Goal: Transaction & Acquisition: Purchase product/service

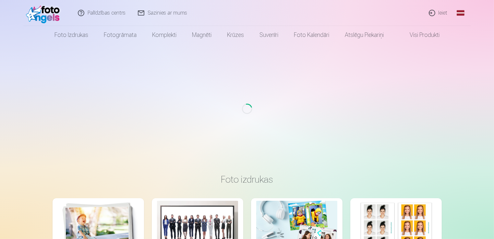
click at [359, 127] on div "Loading..." at bounding box center [247, 109] width 488 height 130
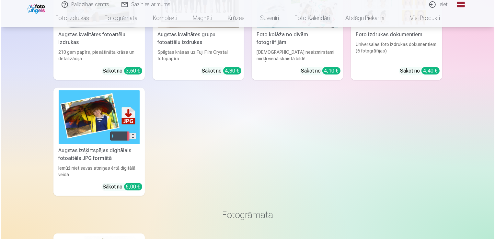
scroll to position [65, 0]
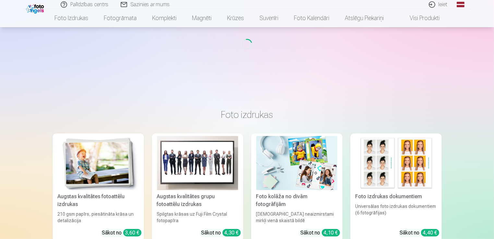
click at [428, 3] on link "Ieiet" at bounding box center [438, 4] width 31 height 9
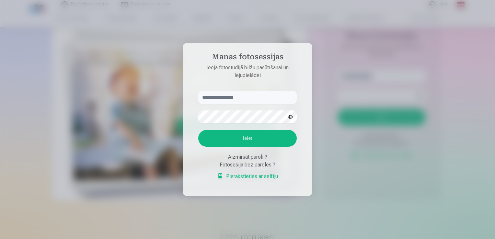
scroll to position [187, 0]
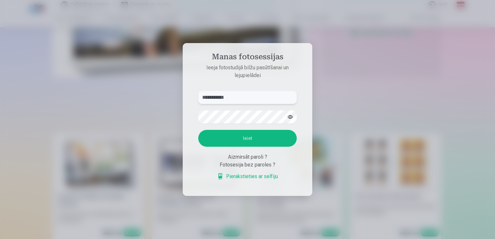
type input "**********"
click at [293, 115] on button "button" at bounding box center [290, 117] width 12 height 12
click at [232, 140] on button "Ieiet" at bounding box center [247, 138] width 99 height 17
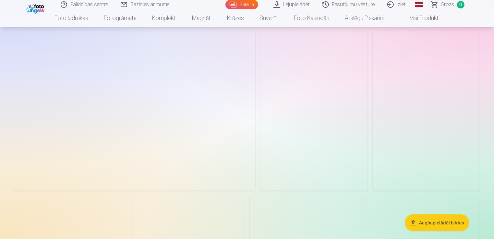
scroll to position [681, 0]
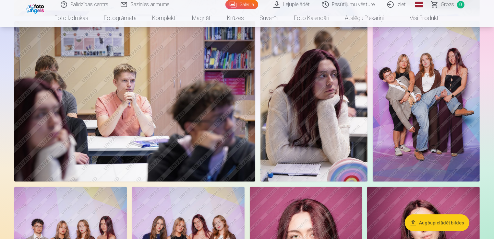
click at [409, 80] on img at bounding box center [425, 101] width 107 height 160
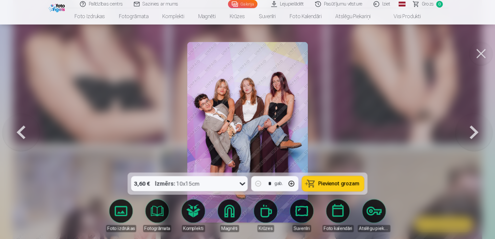
scroll to position [1236, 0]
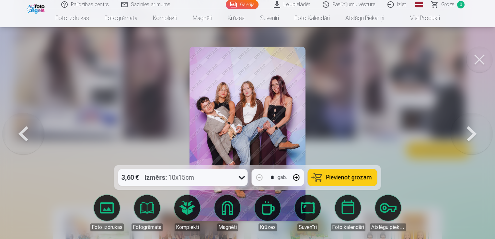
click at [477, 59] on button at bounding box center [480, 60] width 26 height 26
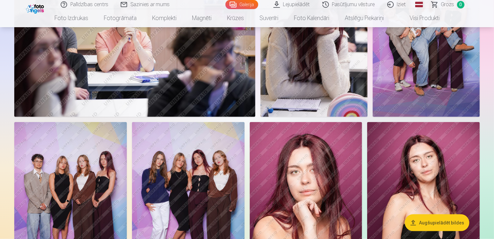
scroll to position [778, 0]
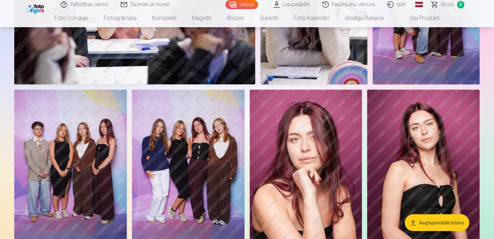
click at [188, 141] on img at bounding box center [188, 174] width 112 height 169
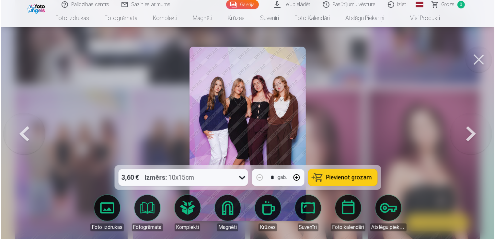
scroll to position [780, 0]
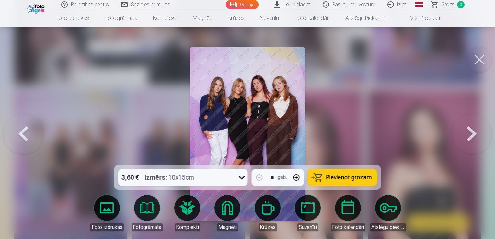
click at [33, 133] on button at bounding box center [23, 134] width 41 height 50
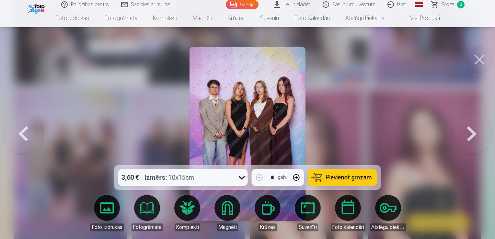
click at [33, 133] on button at bounding box center [23, 134] width 41 height 50
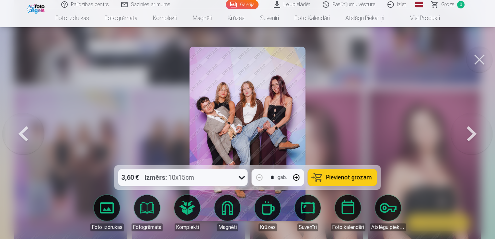
click at [458, 132] on button at bounding box center [471, 134] width 41 height 50
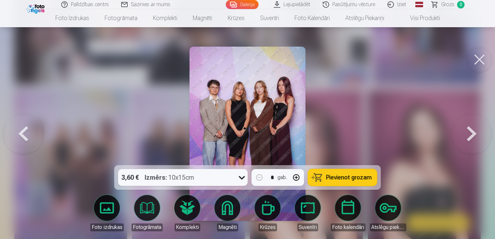
click at [458, 132] on button at bounding box center [471, 134] width 41 height 50
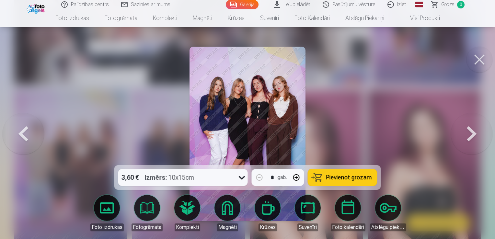
click at [458, 132] on button at bounding box center [471, 134] width 41 height 50
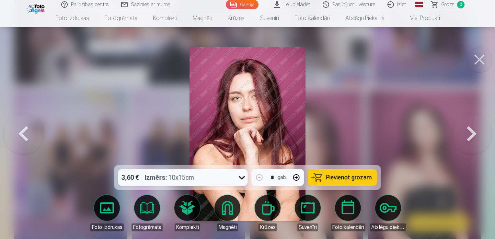
click at [458, 132] on button at bounding box center [471, 134] width 41 height 50
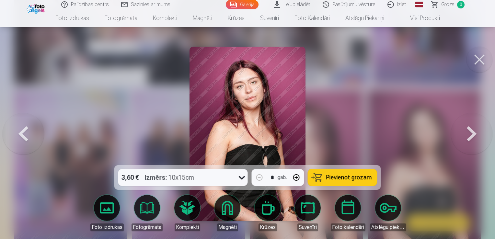
click at [458, 132] on button at bounding box center [471, 134] width 41 height 50
click at [459, 132] on button at bounding box center [471, 134] width 41 height 50
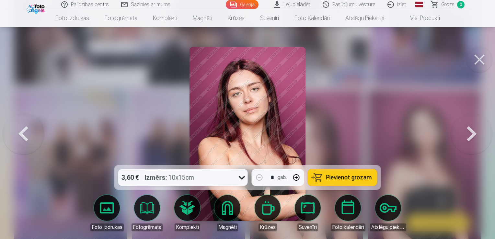
click at [480, 57] on button at bounding box center [480, 60] width 26 height 26
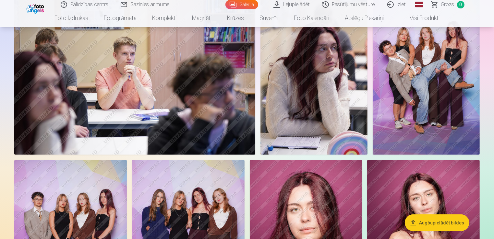
scroll to position [681, 0]
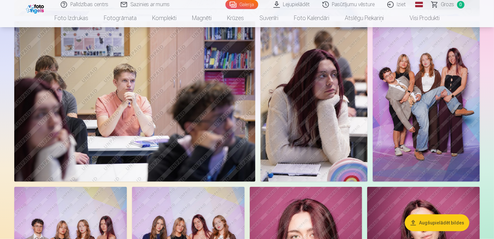
click at [423, 120] on img at bounding box center [425, 101] width 107 height 160
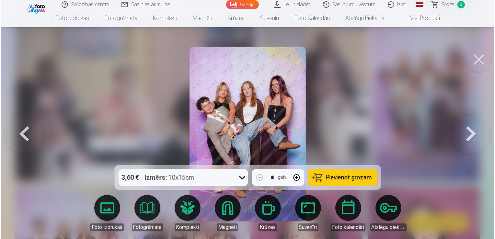
scroll to position [682, 0]
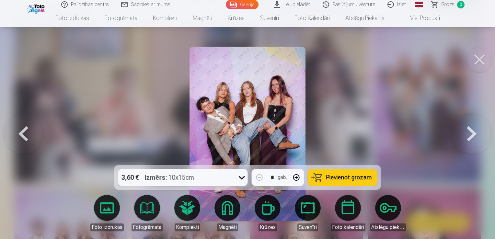
click at [477, 141] on button at bounding box center [471, 134] width 41 height 50
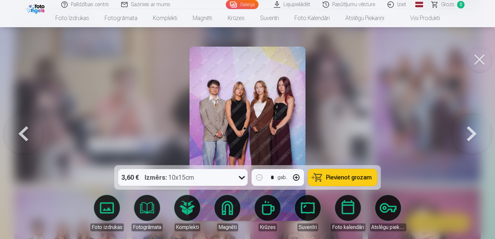
click at [22, 136] on button at bounding box center [23, 134] width 41 height 50
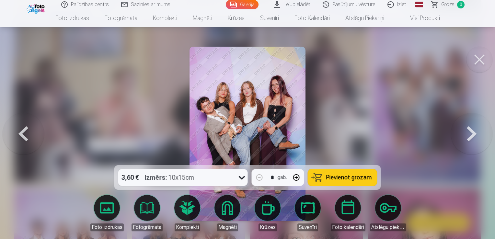
click at [350, 177] on span "Pievienot grozam" at bounding box center [349, 178] width 46 height 6
click at [25, 139] on button at bounding box center [23, 134] width 41 height 50
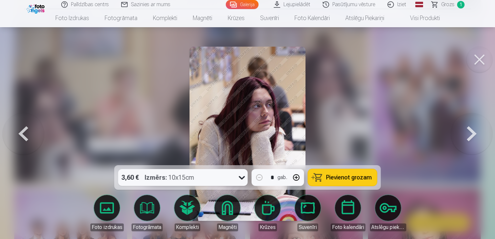
click at [25, 139] on button at bounding box center [23, 134] width 41 height 50
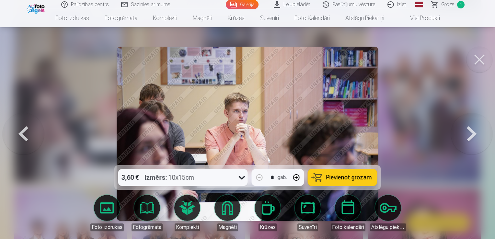
click at [25, 139] on button at bounding box center [23, 134] width 41 height 50
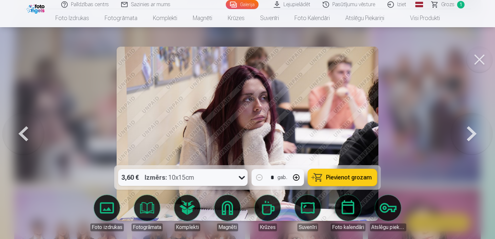
click at [25, 139] on button at bounding box center [23, 134] width 41 height 50
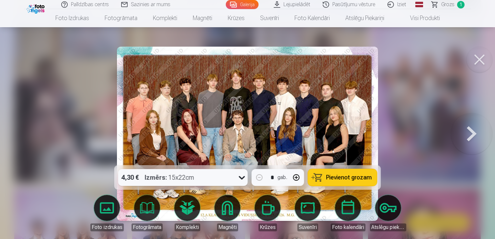
click at [345, 179] on span "Pievienot grozam" at bounding box center [349, 178] width 46 height 6
click at [473, 132] on button at bounding box center [471, 134] width 41 height 50
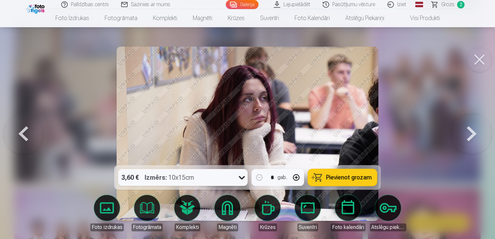
click at [473, 132] on button at bounding box center [471, 134] width 41 height 50
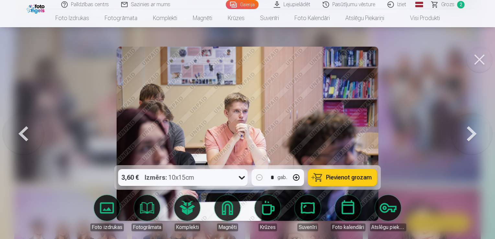
click at [473, 132] on button at bounding box center [471, 134] width 41 height 50
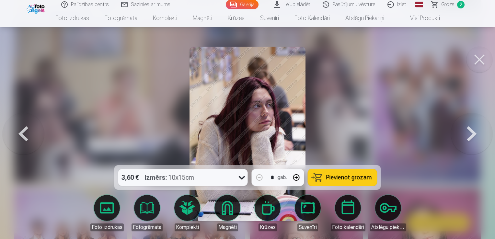
click at [473, 132] on button at bounding box center [471, 134] width 41 height 50
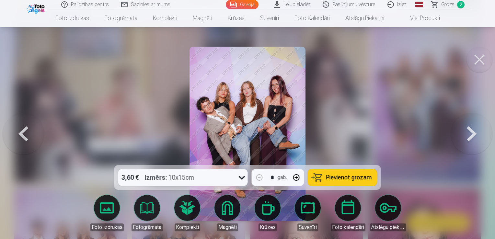
click at [473, 132] on button at bounding box center [471, 134] width 41 height 50
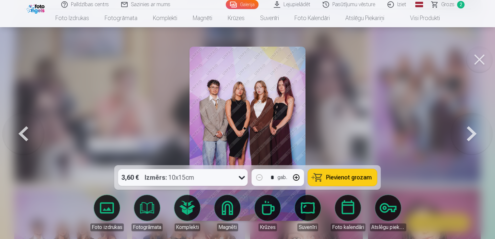
click at [473, 132] on button at bounding box center [471, 134] width 41 height 50
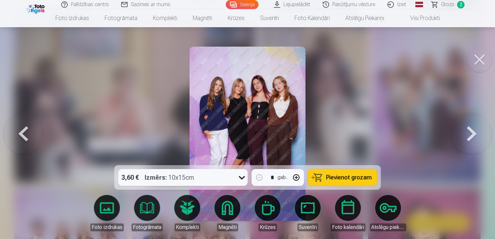
click at [473, 132] on button at bounding box center [471, 134] width 41 height 50
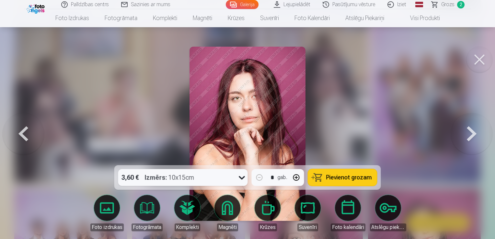
click at [473, 132] on button at bounding box center [471, 134] width 41 height 50
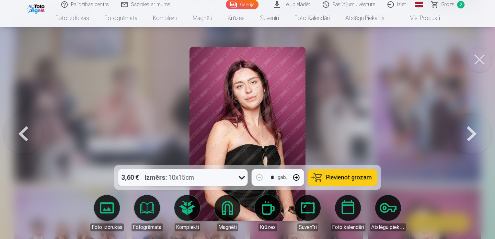
click at [473, 132] on button at bounding box center [471, 134] width 41 height 50
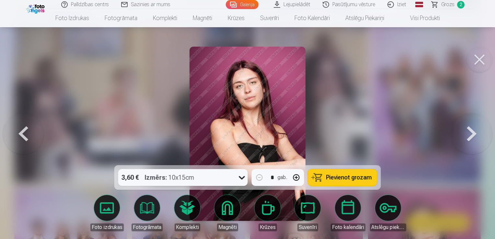
click at [473, 132] on button at bounding box center [471, 134] width 41 height 50
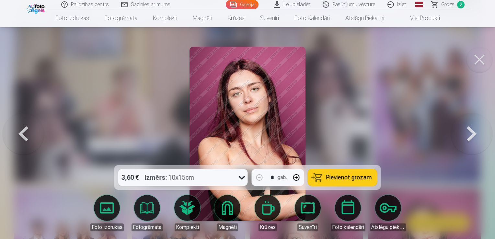
click at [473, 132] on button at bounding box center [471, 134] width 41 height 50
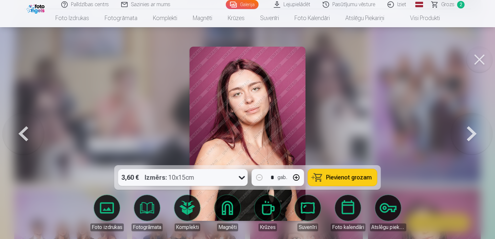
click at [473, 132] on button at bounding box center [471, 134] width 41 height 50
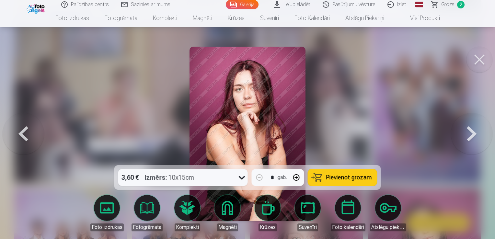
click at [30, 138] on button at bounding box center [23, 134] width 41 height 50
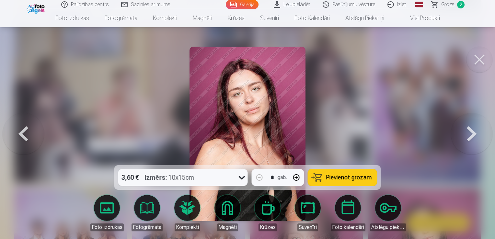
click at [472, 141] on button at bounding box center [471, 134] width 41 height 50
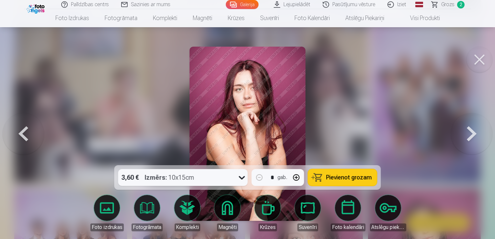
click at [472, 141] on button at bounding box center [471, 134] width 41 height 50
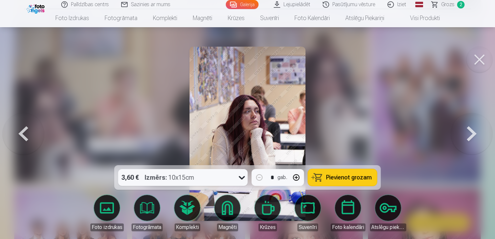
click at [471, 142] on button at bounding box center [471, 134] width 41 height 50
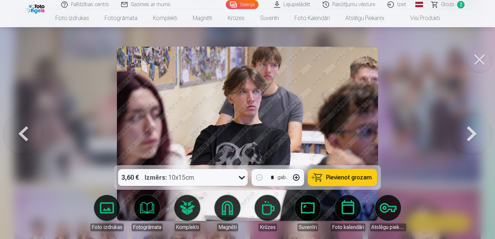
click at [26, 139] on button at bounding box center [23, 134] width 41 height 50
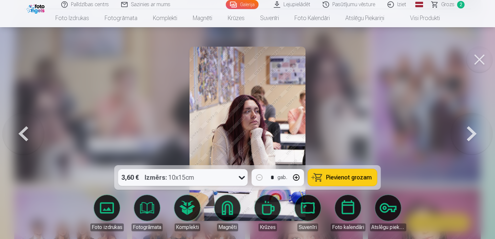
click at [26, 139] on button at bounding box center [23, 134] width 41 height 50
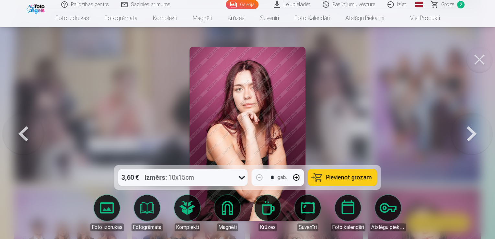
click at [26, 138] on button at bounding box center [23, 134] width 41 height 50
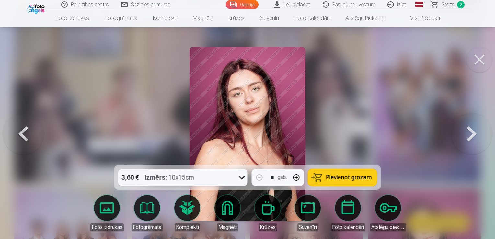
click at [26, 138] on button at bounding box center [23, 134] width 41 height 50
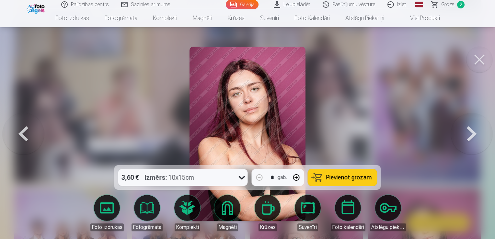
click at [462, 132] on button at bounding box center [471, 134] width 41 height 50
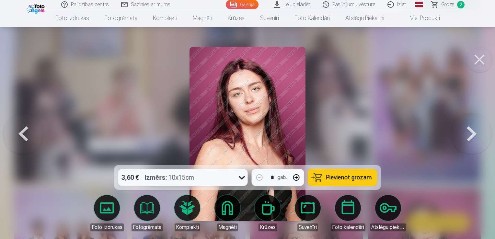
click at [41, 138] on button at bounding box center [23, 134] width 41 height 50
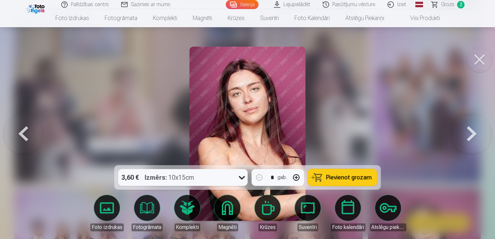
click at [41, 138] on button at bounding box center [23, 134] width 41 height 50
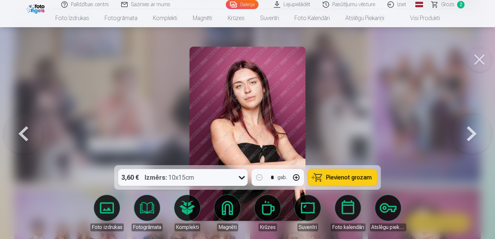
click at [41, 138] on button at bounding box center [23, 134] width 41 height 50
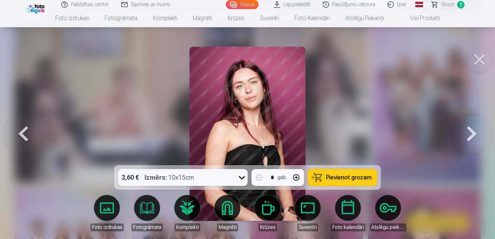
click at [41, 138] on button at bounding box center [23, 134] width 41 height 50
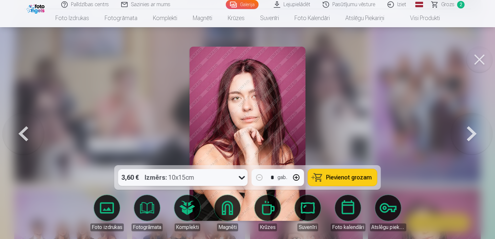
click at [41, 138] on button at bounding box center [23, 134] width 41 height 50
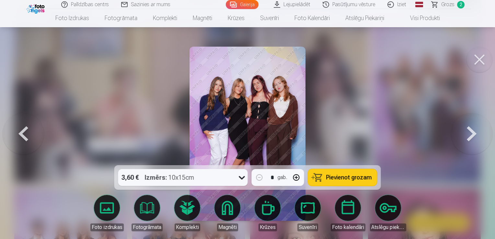
click at [478, 137] on button at bounding box center [471, 134] width 41 height 50
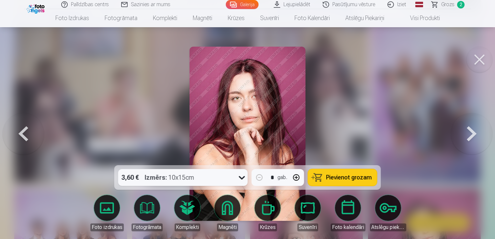
click at [474, 134] on button at bounding box center [471, 134] width 41 height 50
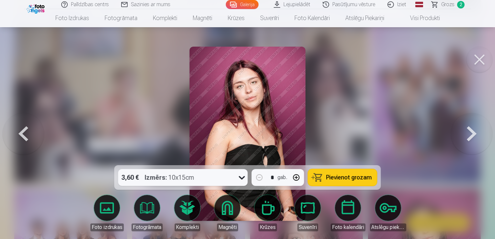
click at [474, 134] on button at bounding box center [471, 134] width 41 height 50
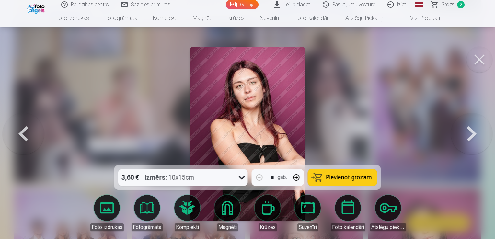
click at [474, 134] on button at bounding box center [471, 134] width 41 height 50
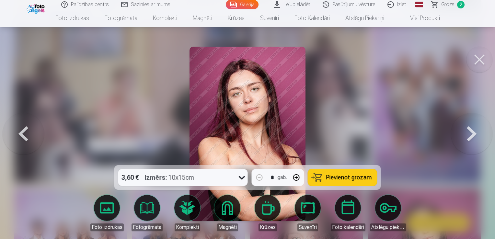
click at [474, 134] on button at bounding box center [471, 134] width 41 height 50
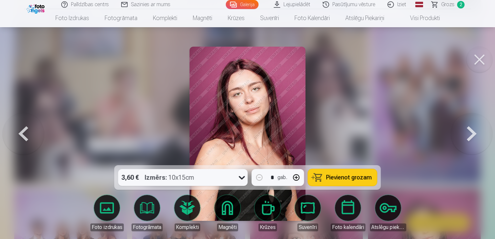
click at [34, 144] on button at bounding box center [23, 134] width 41 height 50
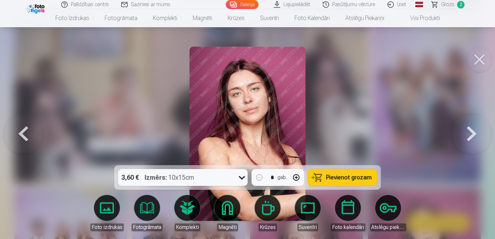
click at [463, 137] on button at bounding box center [471, 134] width 41 height 50
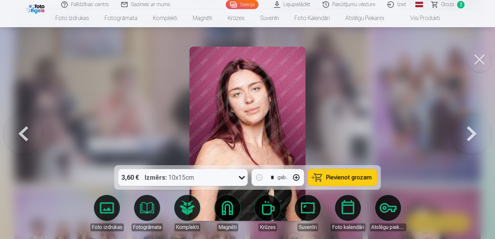
click at [481, 138] on button at bounding box center [471, 134] width 41 height 50
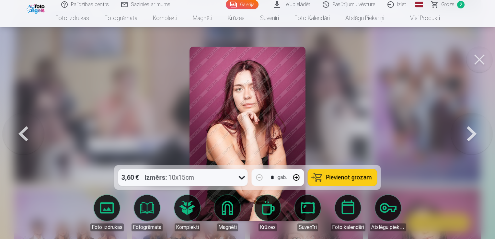
click at [12, 130] on button at bounding box center [23, 134] width 41 height 50
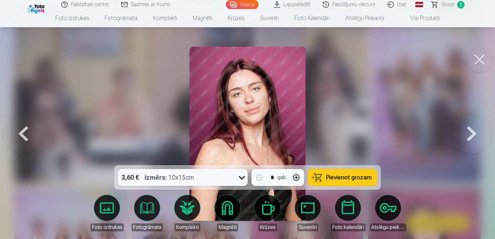
click at [332, 184] on button "Pievienot grozam" at bounding box center [342, 177] width 69 height 17
click at [486, 140] on button at bounding box center [471, 134] width 41 height 50
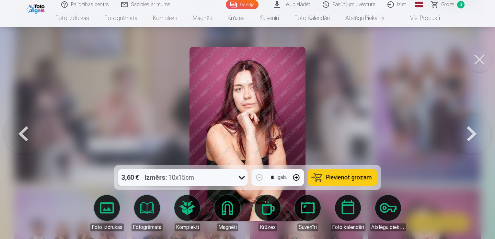
click at [486, 142] on button at bounding box center [471, 134] width 41 height 50
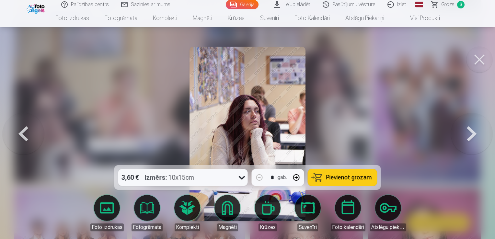
click at [486, 142] on button at bounding box center [471, 134] width 41 height 50
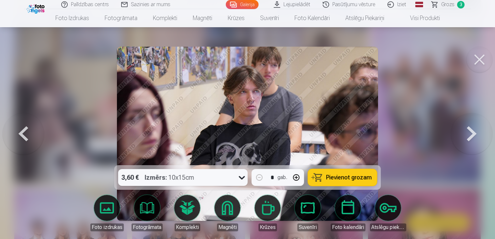
click at [486, 142] on button at bounding box center [471, 134] width 41 height 50
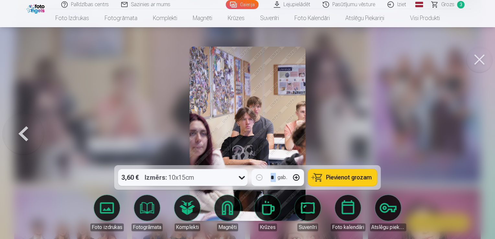
click at [486, 142] on div at bounding box center [247, 119] width 495 height 239
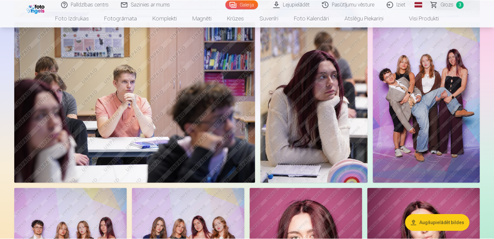
scroll to position [681, 0]
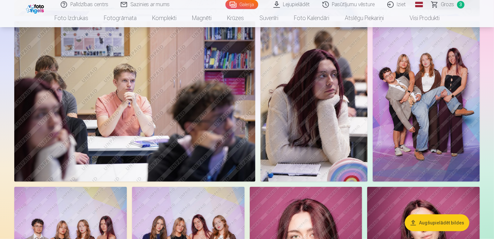
click at [443, 6] on span "Grozs" at bounding box center [447, 5] width 13 height 8
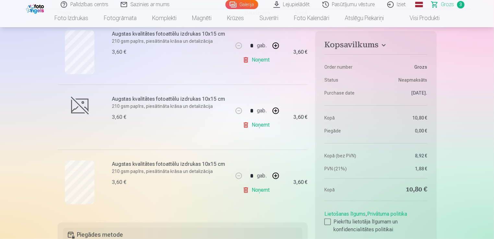
scroll to position [162, 0]
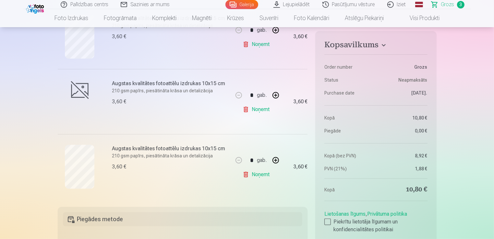
click at [93, 93] on div at bounding box center [80, 102] width 44 height 44
click at [85, 90] on div at bounding box center [79, 90] width 21 height 21
click at [126, 89] on p "210 gsm papīrs, piesātināta krāsa un detalizācija" at bounding box center [170, 91] width 117 height 6
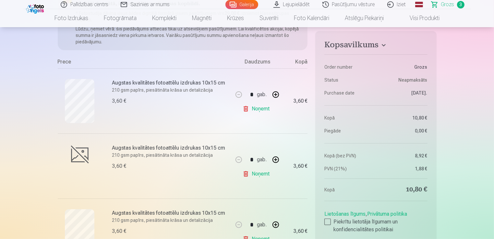
scroll to position [32, 0]
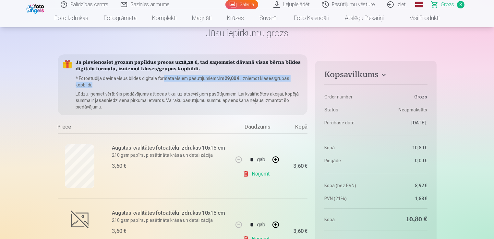
drag, startPoint x: 164, startPoint y: 78, endPoint x: 213, endPoint y: 82, distance: 48.4
click at [213, 82] on p "* Fotostudija dāvina visus bildes digitālā formātā visiem pasūtījumiem virs 29,…" at bounding box center [189, 81] width 227 height 13
click at [212, 81] on p "* Fotostudija dāvina visus bildes digitālā formātā visiem pasūtījumiem virs 29,…" at bounding box center [189, 81] width 227 height 13
click at [173, 69] on h5 "Ja pievienosiet grozam papildus preces uz 18,20 € , tad saņemsiet dāvanā visas …" at bounding box center [189, 66] width 227 height 13
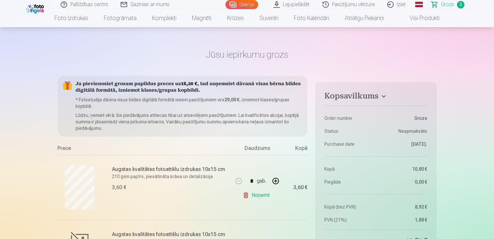
scroll to position [0, 0]
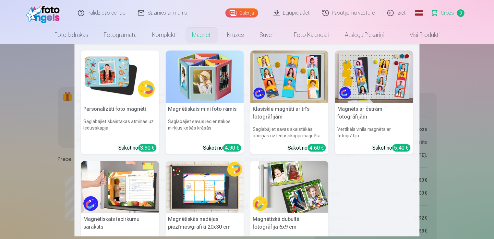
click at [208, 33] on link "Magnēti" at bounding box center [201, 35] width 35 height 18
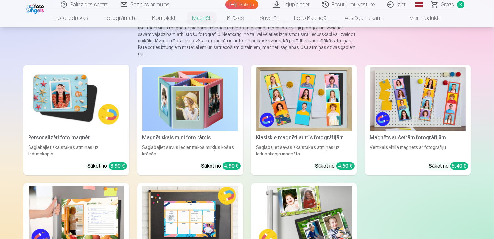
scroll to position [65, 0]
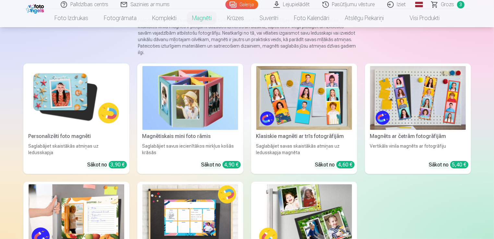
click at [101, 106] on img at bounding box center [77, 98] width 96 height 64
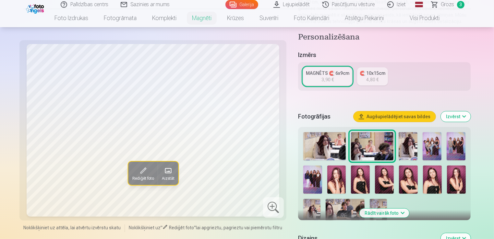
scroll to position [162, 0]
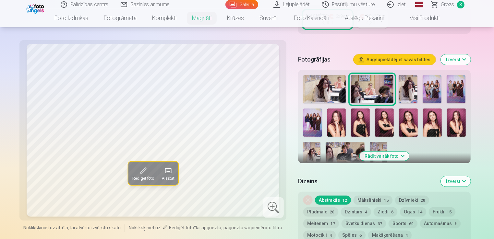
click at [382, 125] on img at bounding box center [384, 123] width 19 height 28
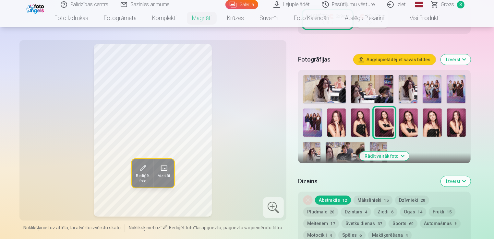
click at [403, 129] on img at bounding box center [408, 123] width 19 height 28
click at [420, 128] on div at bounding box center [384, 122] width 168 height 98
click at [427, 132] on img at bounding box center [432, 123] width 19 height 28
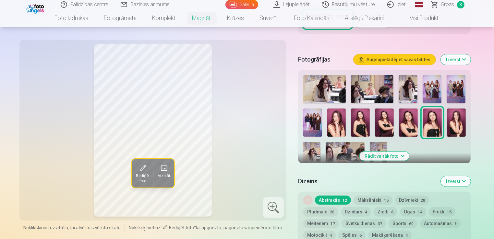
click at [448, 127] on img at bounding box center [456, 123] width 19 height 28
click at [389, 124] on img at bounding box center [384, 123] width 19 height 28
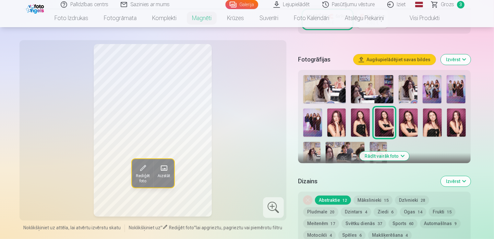
click at [365, 124] on img at bounding box center [360, 123] width 19 height 28
click at [340, 128] on img at bounding box center [336, 123] width 19 height 28
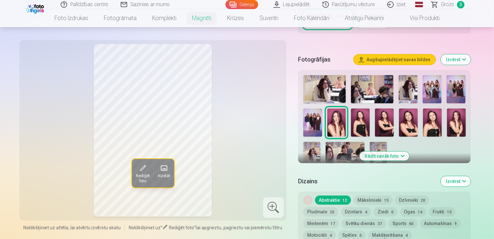
click at [380, 127] on img at bounding box center [384, 123] width 19 height 28
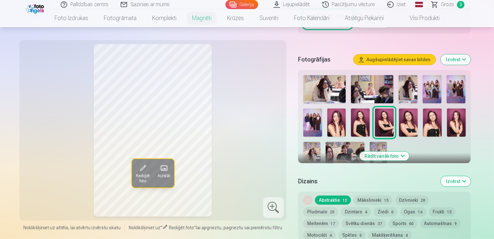
click at [411, 130] on img at bounding box center [408, 123] width 19 height 28
click at [391, 122] on img at bounding box center [384, 123] width 19 height 28
click at [433, 129] on img at bounding box center [432, 123] width 19 height 28
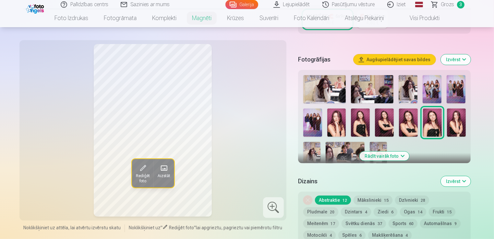
click at [392, 125] on img at bounding box center [384, 123] width 19 height 28
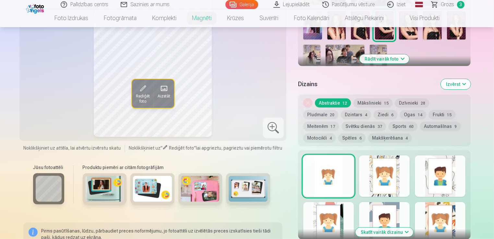
scroll to position [324, 0]
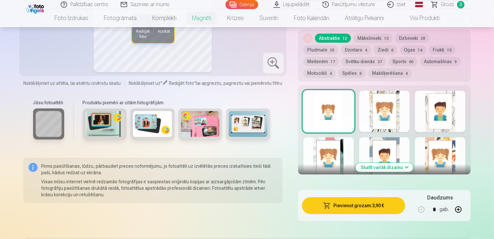
click at [381, 164] on button "Skatīt vairāk dizainu" at bounding box center [384, 167] width 58 height 9
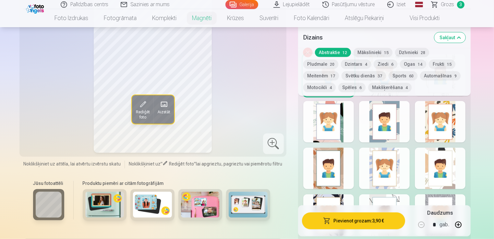
scroll to position [454, 0]
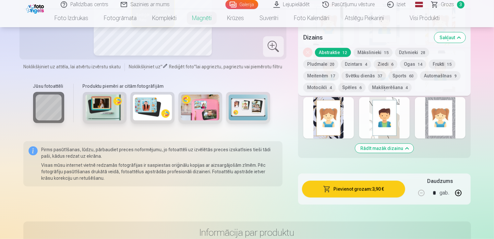
click at [337, 124] on div at bounding box center [328, 117] width 51 height 41
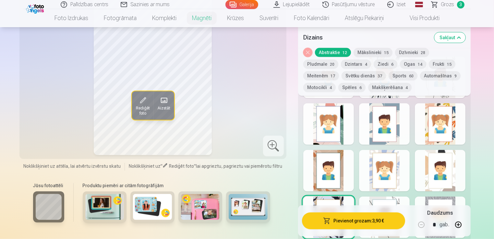
scroll to position [324, 0]
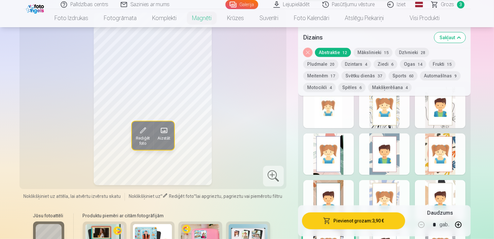
click at [383, 116] on div at bounding box center [384, 107] width 51 height 41
click at [435, 120] on div at bounding box center [440, 107] width 51 height 41
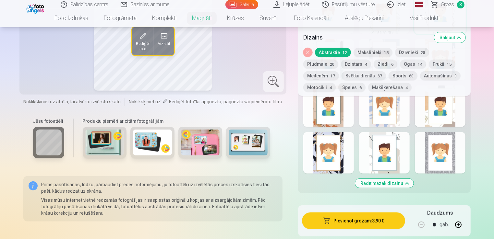
scroll to position [421, 0]
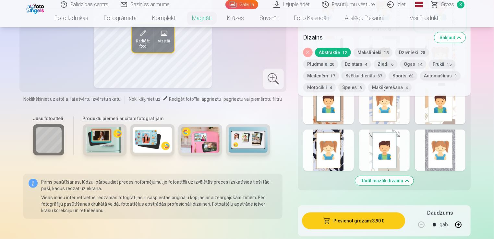
click at [428, 147] on div at bounding box center [440, 150] width 51 height 41
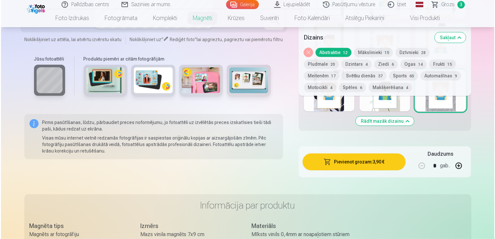
scroll to position [551, 0]
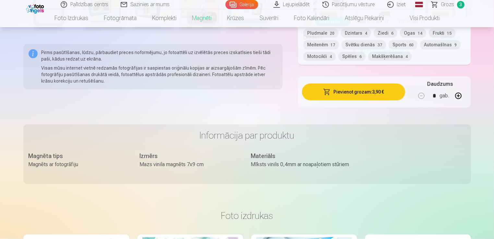
click at [356, 90] on button "Pievienot grozam : 3,90 €" at bounding box center [353, 92] width 103 height 17
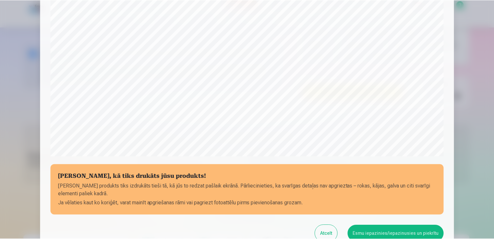
scroll to position [195, 0]
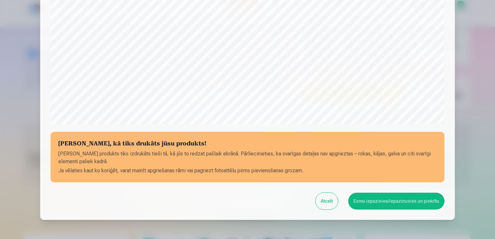
click at [369, 199] on button "Esmu iepazinies/iepazinusies un piekrītu" at bounding box center [396, 201] width 96 height 17
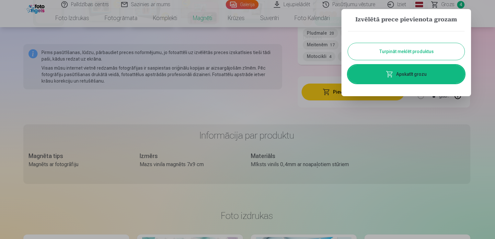
click at [382, 49] on button "Turpināt meklēt produktus" at bounding box center [406, 51] width 117 height 17
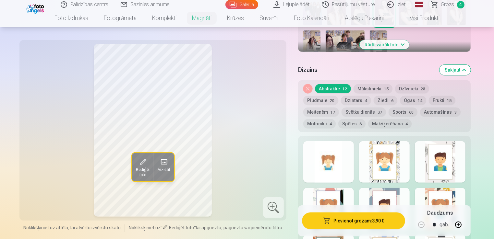
scroll to position [259, 0]
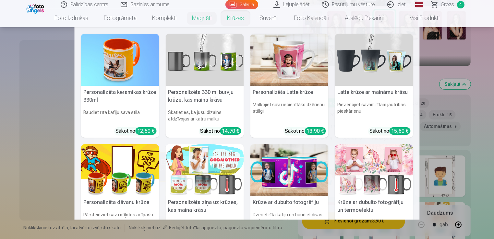
click at [37, 154] on nav "Personalizēta keramikas krūze 330ml Baudiet rīta kafiju savā stilā Sākot no 12,…" at bounding box center [247, 123] width 494 height 193
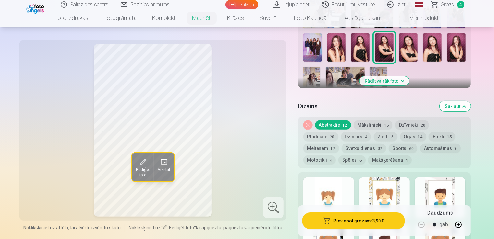
scroll to position [227, 0]
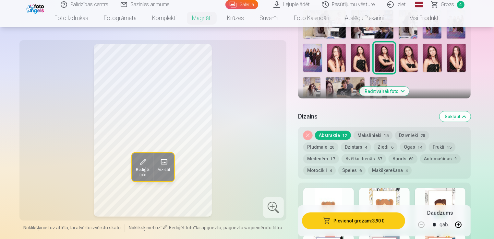
click at [449, 8] on link "Grozs 4" at bounding box center [447, 4] width 45 height 9
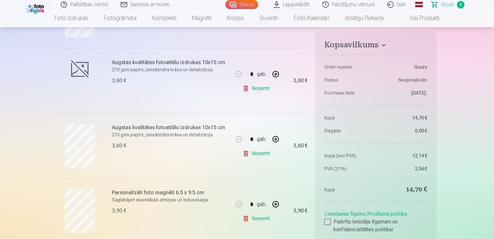
scroll to position [194, 0]
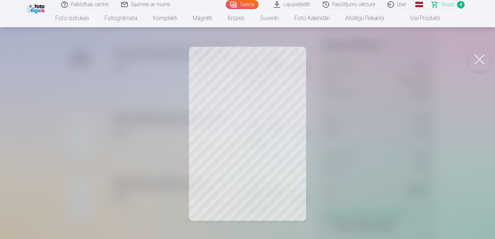
click at [360, 134] on div at bounding box center [247, 119] width 495 height 239
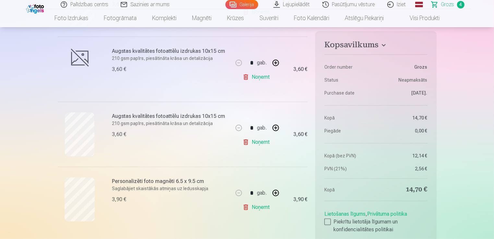
click at [131, 125] on p "210 gsm papīrs, piesātināta krāsa un detalizācija" at bounding box center [170, 123] width 117 height 6
click at [259, 139] on link "Noņemt" at bounding box center [256, 142] width 29 height 13
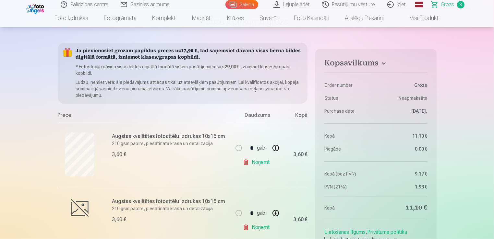
scroll to position [0, 0]
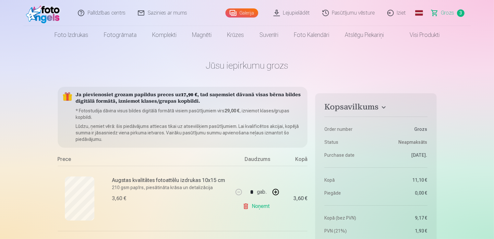
click at [251, 11] on link "Galerija" at bounding box center [241, 12] width 33 height 9
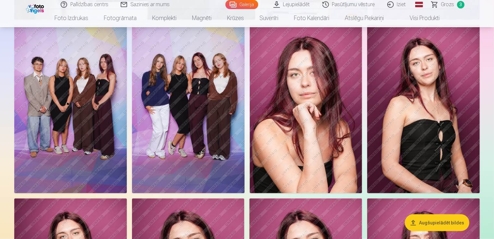
scroll to position [940, 0]
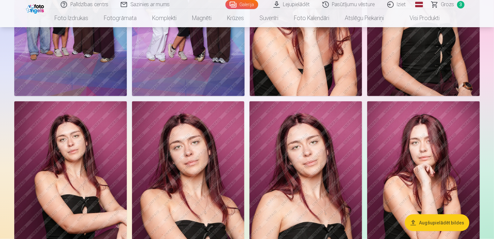
click at [92, 168] on img at bounding box center [70, 185] width 112 height 169
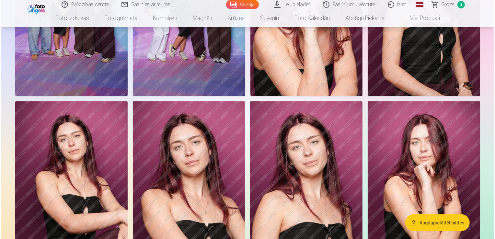
scroll to position [943, 0]
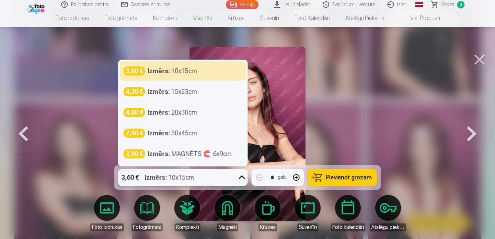
click at [242, 176] on icon at bounding box center [242, 177] width 10 height 10
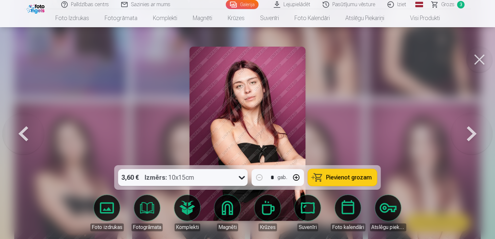
click at [79, 103] on div at bounding box center [247, 119] width 495 height 239
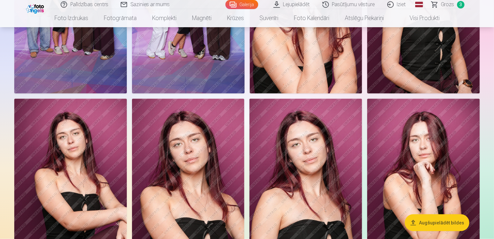
scroll to position [1005, 0]
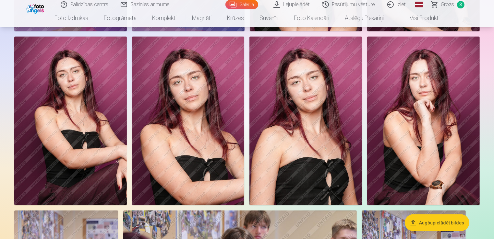
click at [411, 112] on img at bounding box center [423, 121] width 112 height 169
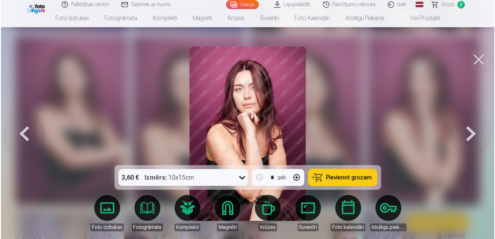
scroll to position [1007, 0]
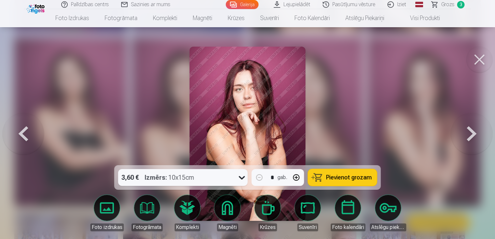
click at [327, 175] on button "Pievienot grozam" at bounding box center [342, 177] width 69 height 17
click at [28, 142] on button at bounding box center [23, 134] width 41 height 50
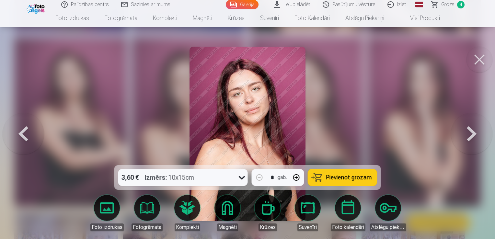
click at [28, 142] on button at bounding box center [23, 134] width 41 height 50
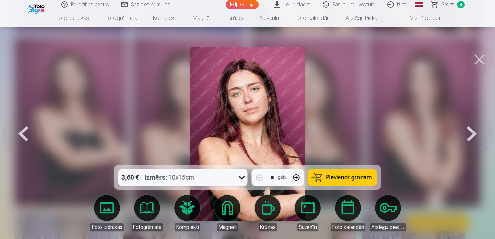
click at [478, 65] on button at bounding box center [480, 60] width 26 height 26
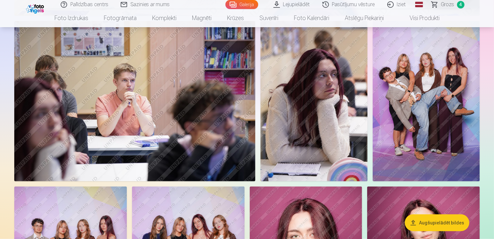
scroll to position [681, 0]
click at [299, 105] on img at bounding box center [313, 101] width 107 height 160
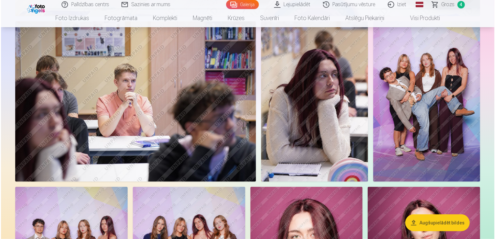
scroll to position [682, 0]
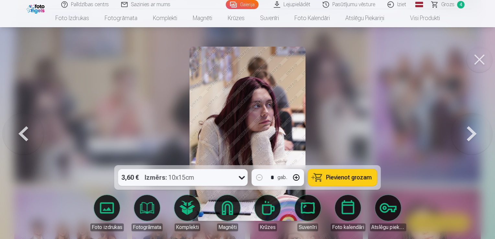
click at [475, 61] on button at bounding box center [480, 60] width 26 height 26
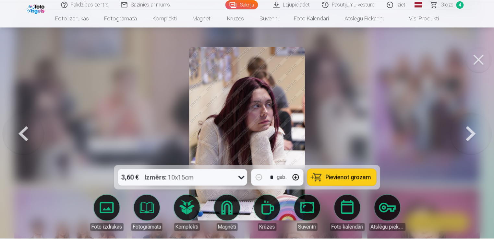
scroll to position [681, 0]
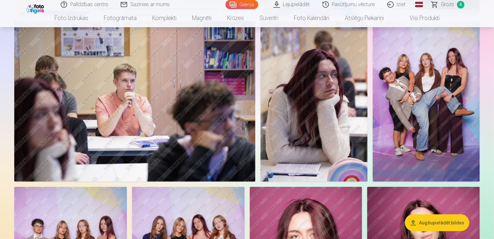
click at [449, 3] on span "Grozs" at bounding box center [447, 5] width 13 height 8
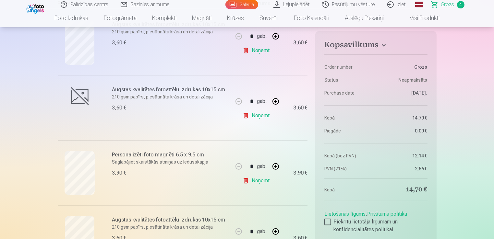
scroll to position [194, 0]
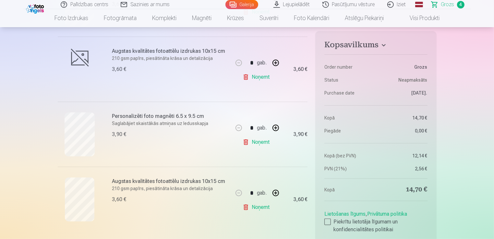
click at [263, 210] on link "Noņemt" at bounding box center [256, 207] width 29 height 13
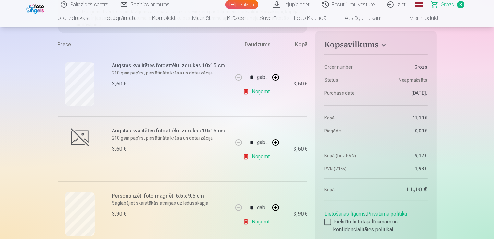
scroll to position [130, 0]
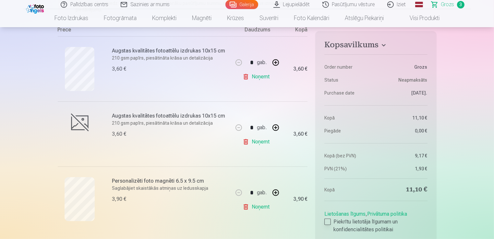
click at [329, 220] on div at bounding box center [327, 222] width 6 height 6
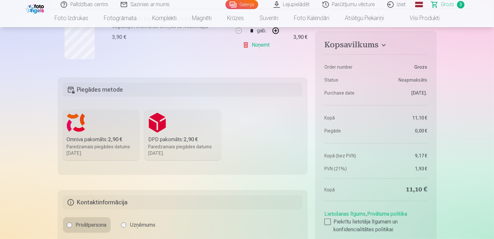
scroll to position [357, 0]
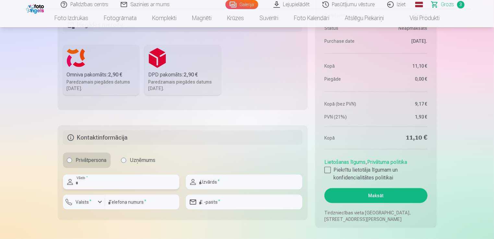
click at [158, 179] on input "text" at bounding box center [121, 182] width 116 height 15
type input "********"
click at [247, 204] on input "**********" at bounding box center [244, 202] width 116 height 15
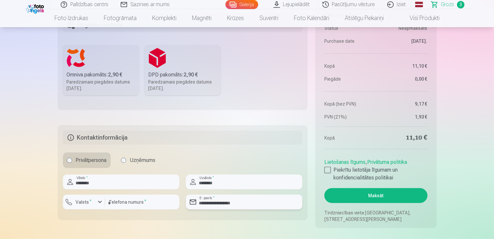
click at [257, 200] on input "**********" at bounding box center [244, 202] width 116 height 15
click at [258, 204] on input "**********" at bounding box center [244, 202] width 116 height 15
click at [246, 216] on fieldset "**********" at bounding box center [183, 172] width 250 height 95
drag, startPoint x: 259, startPoint y: 202, endPoint x: 182, endPoint y: 208, distance: 77.4
click at [182, 208] on div "**********" at bounding box center [183, 195] width 240 height 40
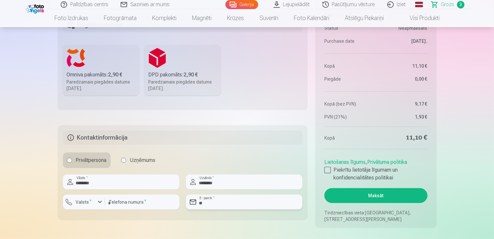
click at [246, 200] on input "**" at bounding box center [244, 202] width 116 height 15
click at [245, 203] on input "**" at bounding box center [244, 202] width 116 height 15
click at [247, 205] on input "**" at bounding box center [244, 202] width 116 height 15
type input "**********"
click at [147, 205] on input "number" at bounding box center [142, 202] width 74 height 15
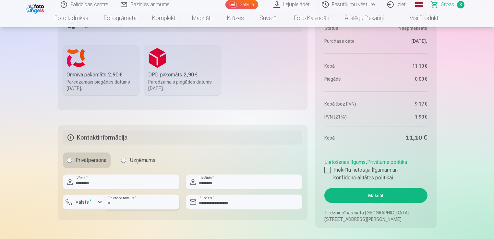
type input "********"
click at [105, 65] on label "Omniva pakomāts : 2,90 € Paredzamais piegādes datums [DATE]." at bounding box center [101, 70] width 76 height 51
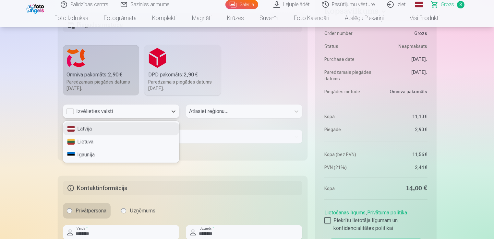
click at [156, 111] on div "Izvēlieties valsti" at bounding box center [115, 112] width 98 height 8
click at [134, 127] on div "Latvija" at bounding box center [121, 129] width 116 height 13
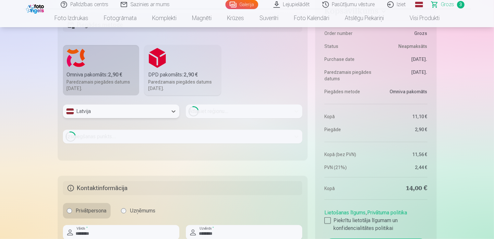
click at [230, 113] on div "Loading..." at bounding box center [244, 112] width 116 height 14
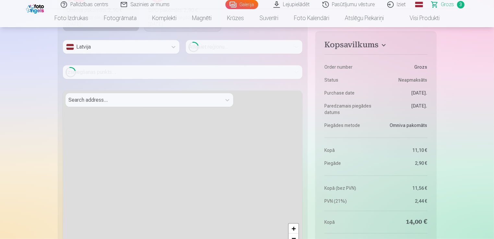
scroll to position [421, 0]
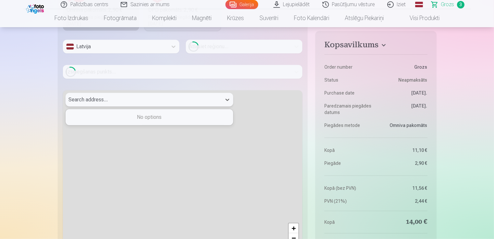
click at [196, 100] on div at bounding box center [143, 99] width 149 height 9
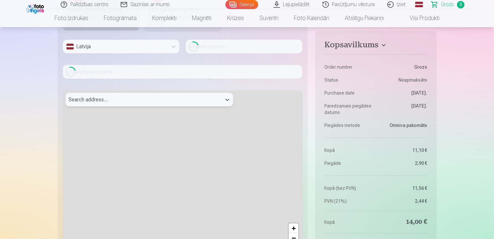
click at [196, 100] on div at bounding box center [143, 99] width 149 height 9
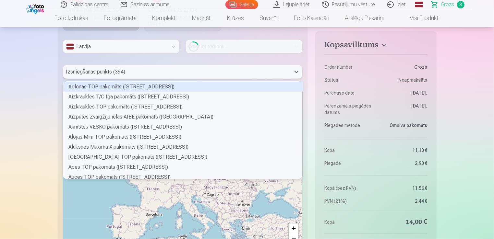
click at [168, 75] on div at bounding box center [176, 71] width 221 height 9
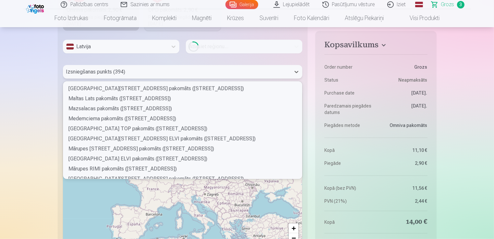
scroll to position [1391, 0]
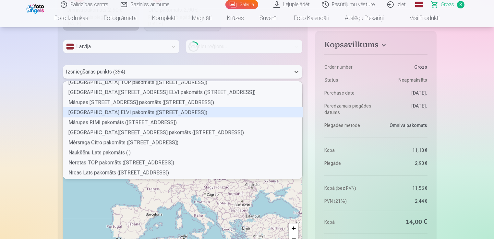
click at [196, 114] on div "[GEOGRAPHIC_DATA] ELVI pakomāts ([STREET_ADDRESS])" at bounding box center [183, 113] width 240 height 10
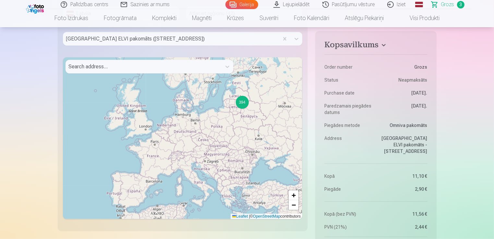
scroll to position [454, 0]
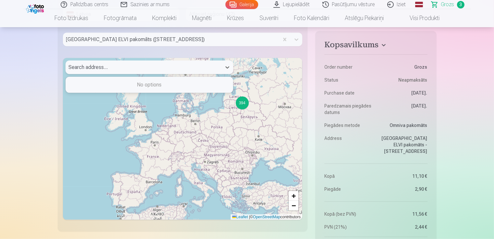
click at [182, 72] on div "Search address..." at bounding box center [143, 68] width 156 height 14
click at [217, 69] on div at bounding box center [143, 67] width 149 height 9
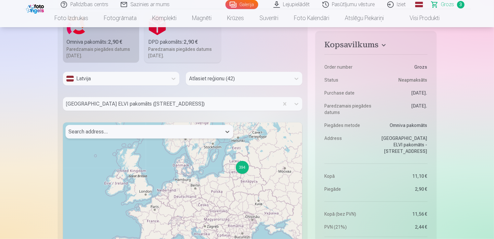
scroll to position [389, 0]
click at [248, 80] on div at bounding box center [238, 79] width 98 height 9
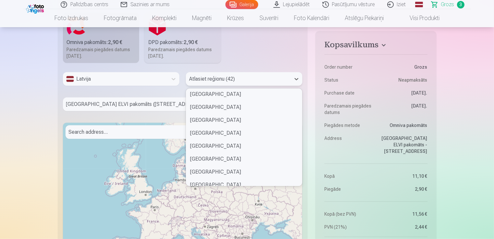
scroll to position [227, 0]
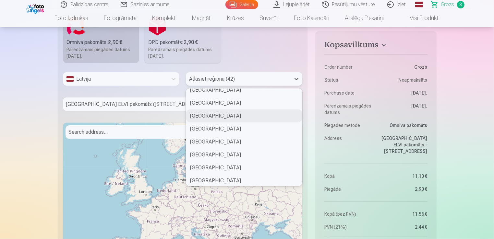
click at [223, 116] on div "[GEOGRAPHIC_DATA]" at bounding box center [244, 116] width 116 height 13
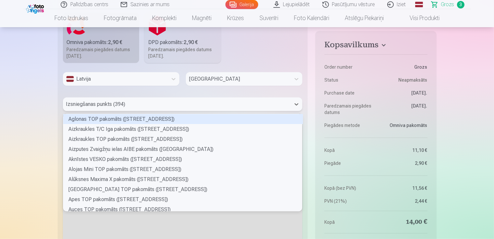
click at [169, 103] on div at bounding box center [176, 104] width 221 height 9
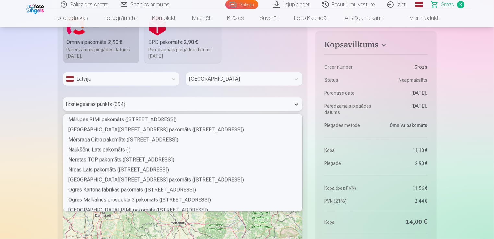
scroll to position [1394, 0]
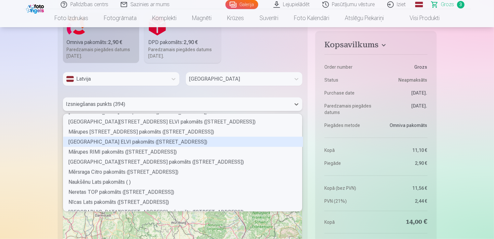
click at [115, 145] on div "[GEOGRAPHIC_DATA] ELVI pakomāts ([STREET_ADDRESS])" at bounding box center [183, 142] width 240 height 10
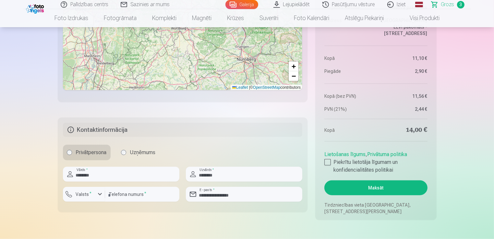
scroll to position [551, 0]
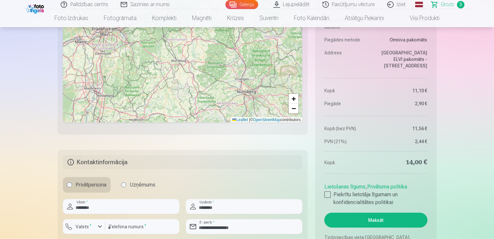
click at [382, 222] on button "Maksāt" at bounding box center [375, 220] width 103 height 15
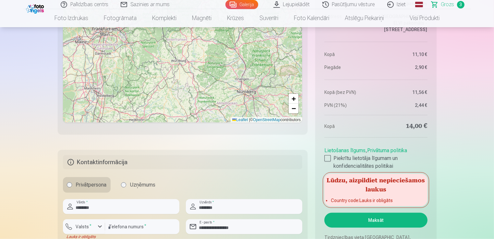
click at [353, 189] on h5 "Lūdzu, aizpildiet nepieciešamos laukus" at bounding box center [375, 184] width 103 height 21
click at [379, 176] on h5 "Lūdzu, aizpildiet nepieciešamos laukus" at bounding box center [375, 184] width 103 height 21
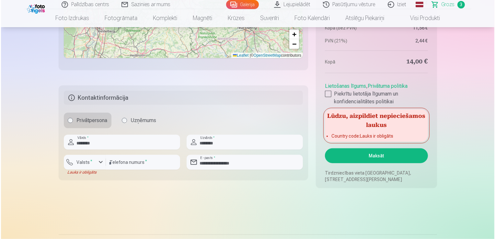
scroll to position [616, 0]
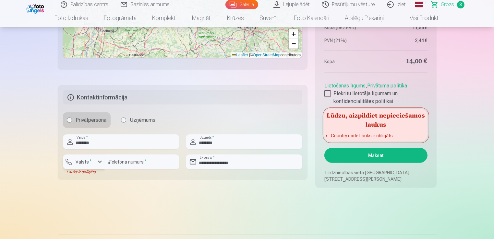
click at [100, 163] on div "button" at bounding box center [100, 162] width 8 height 8
click at [97, 177] on li "+371 Latvija" at bounding box center [91, 177] width 46 height 13
click at [365, 150] on button "Maksāt" at bounding box center [375, 155] width 103 height 15
